Goal: Find specific page/section: Find specific page/section

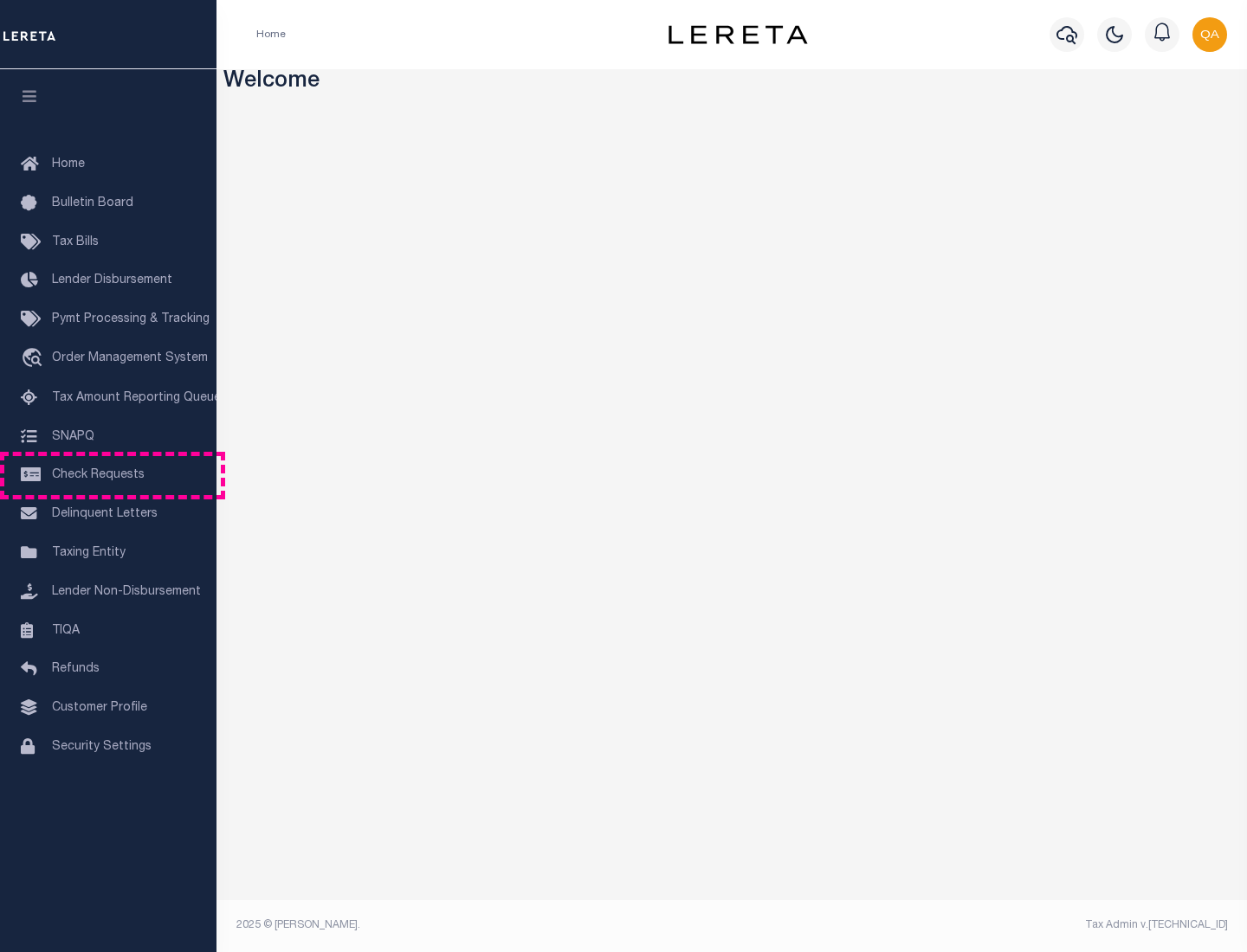
click at [108, 475] on span "Check Requests" at bounding box center [97, 475] width 92 height 12
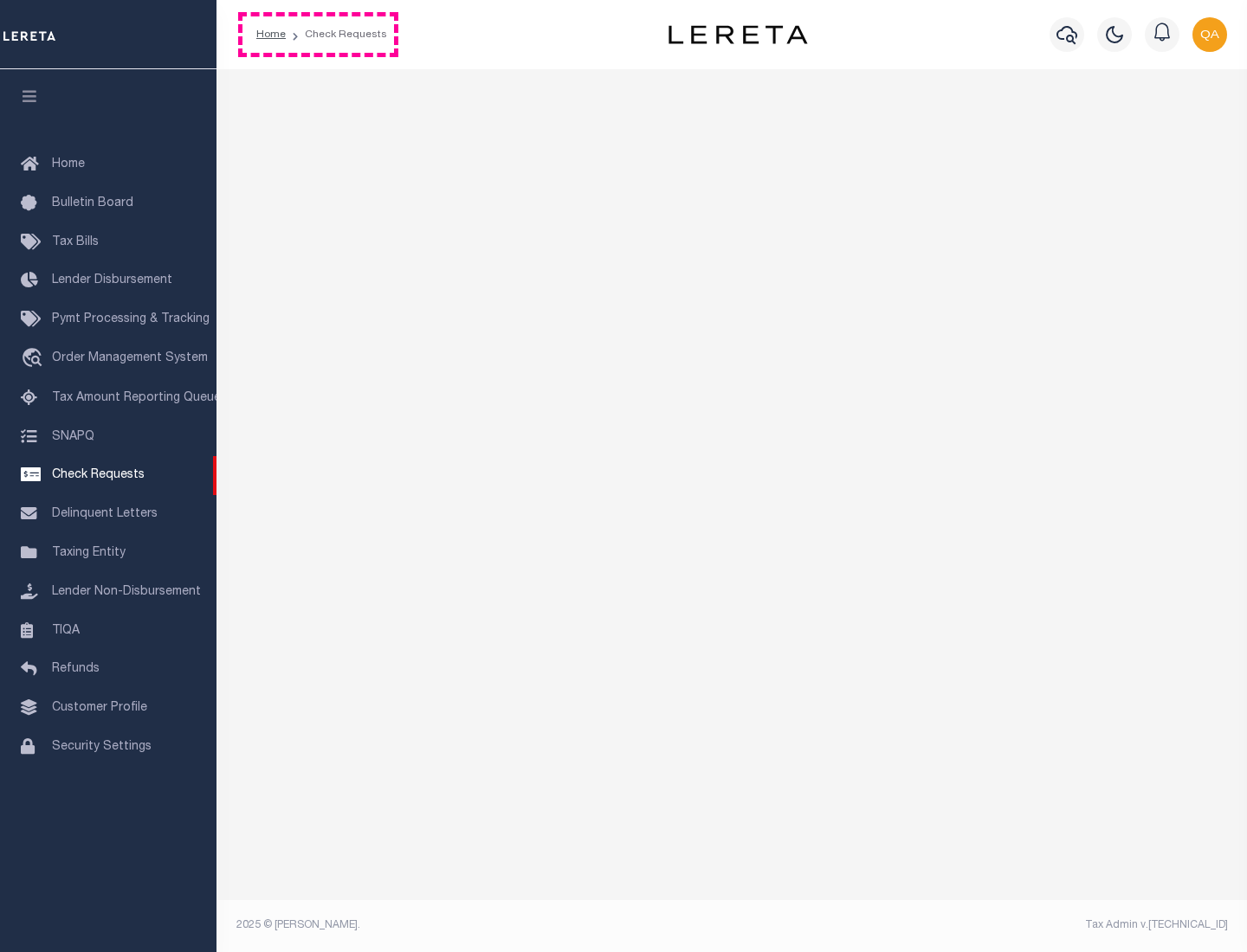
select select "50"
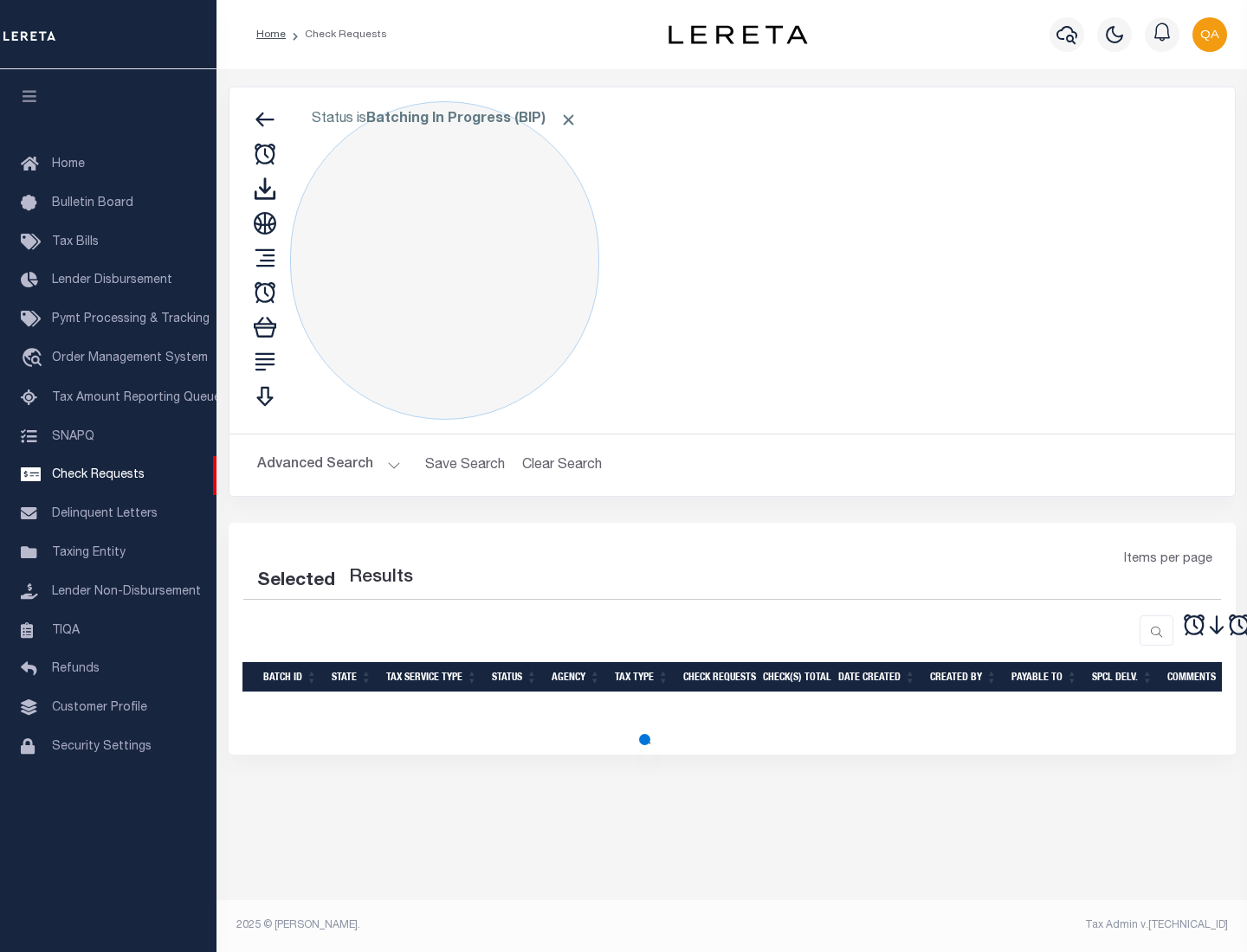
select select "50"
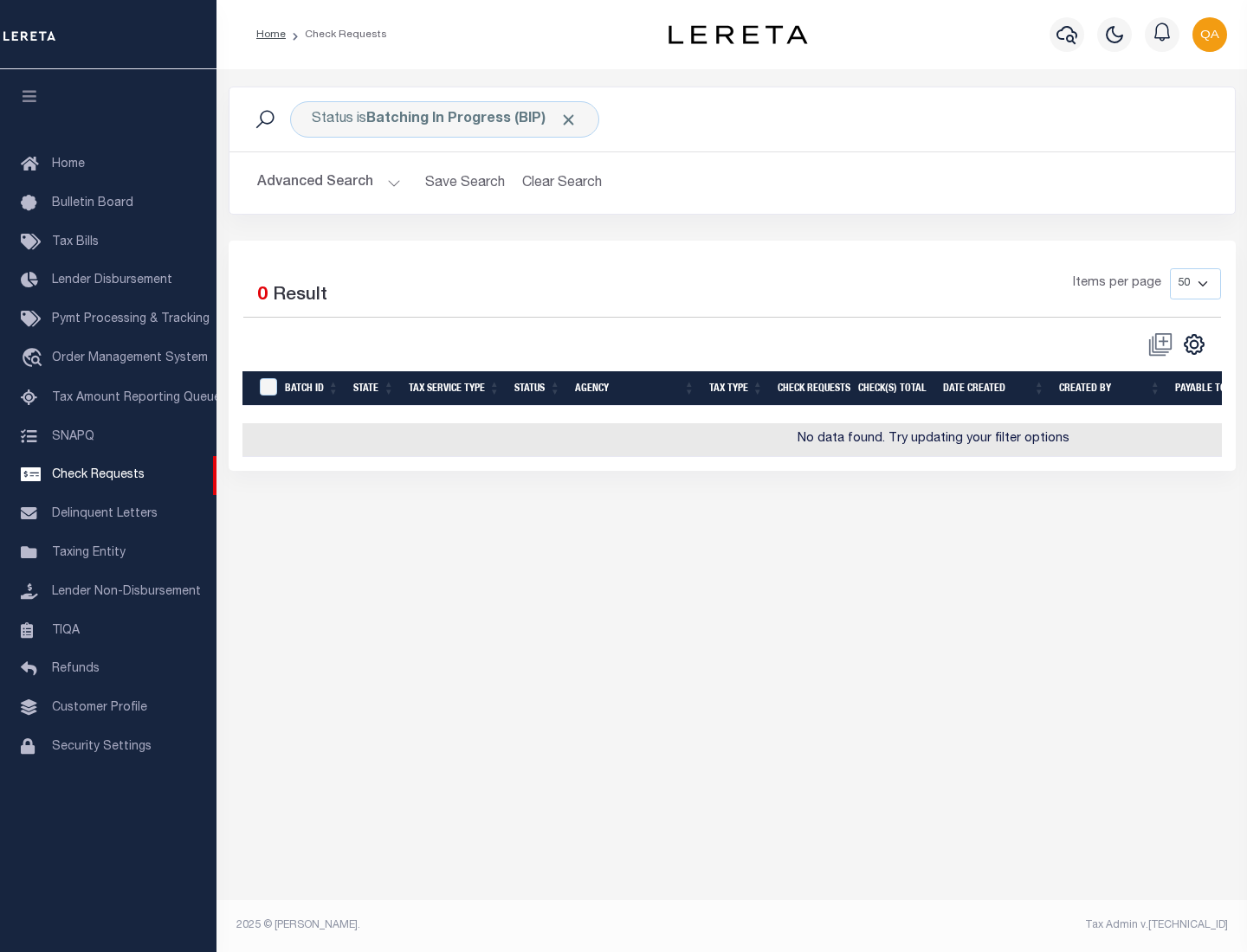
click at [569, 119] on span "Click to Remove" at bounding box center [568, 119] width 18 height 18
